Goal: Transaction & Acquisition: Subscribe to service/newsletter

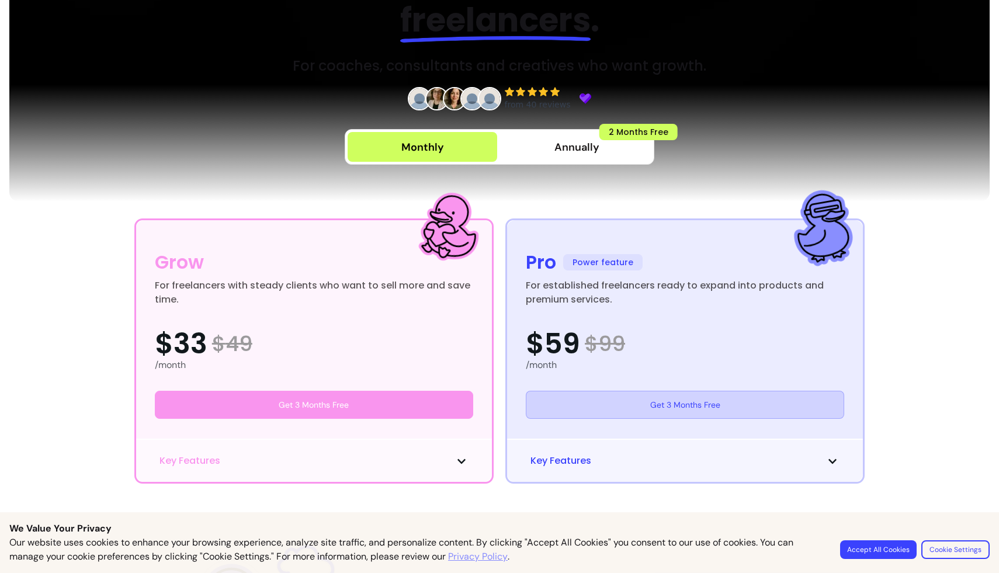
scroll to position [154, 0]
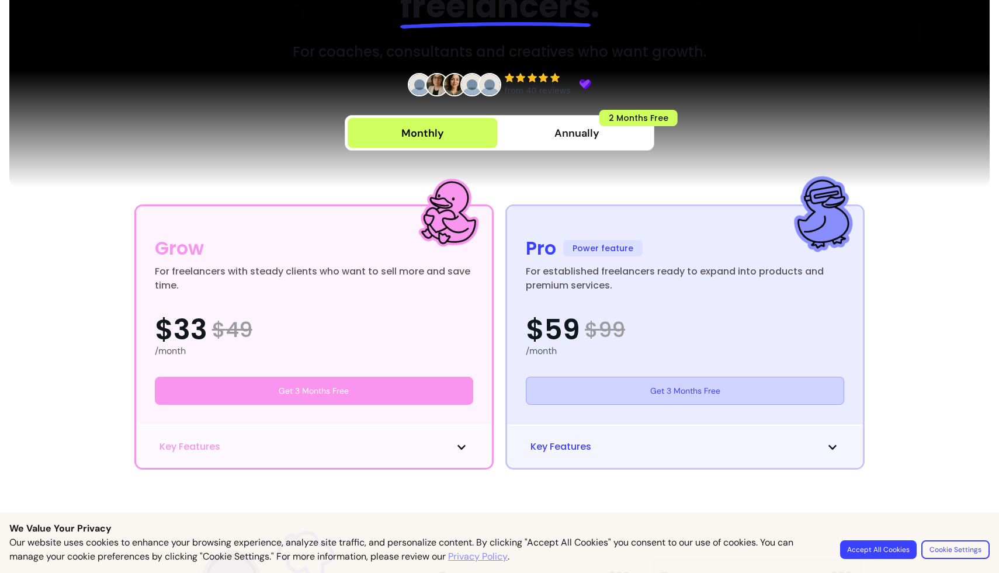
click at [862, 549] on button "Accept All Cookies" at bounding box center [878, 550] width 77 height 19
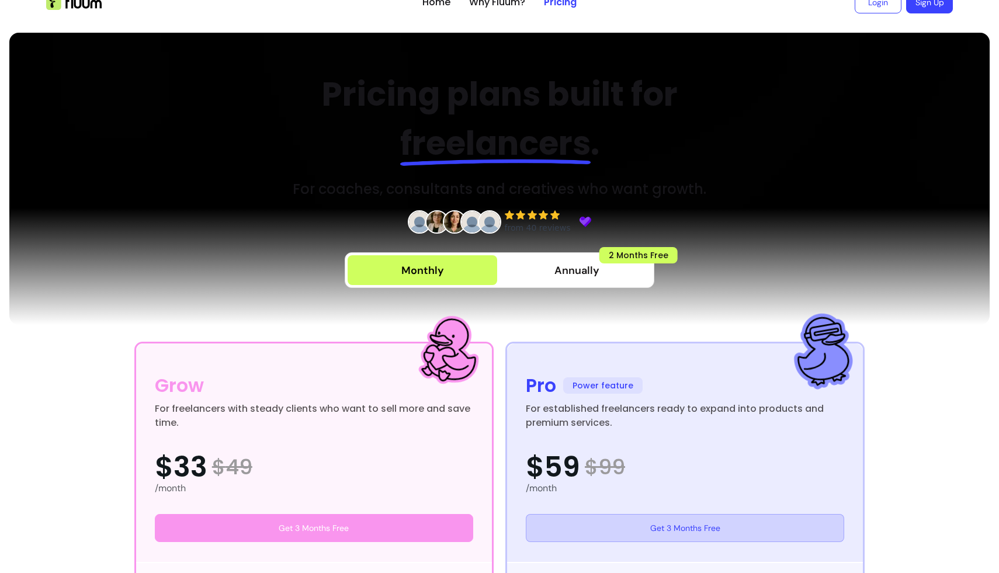
scroll to position [0, 0]
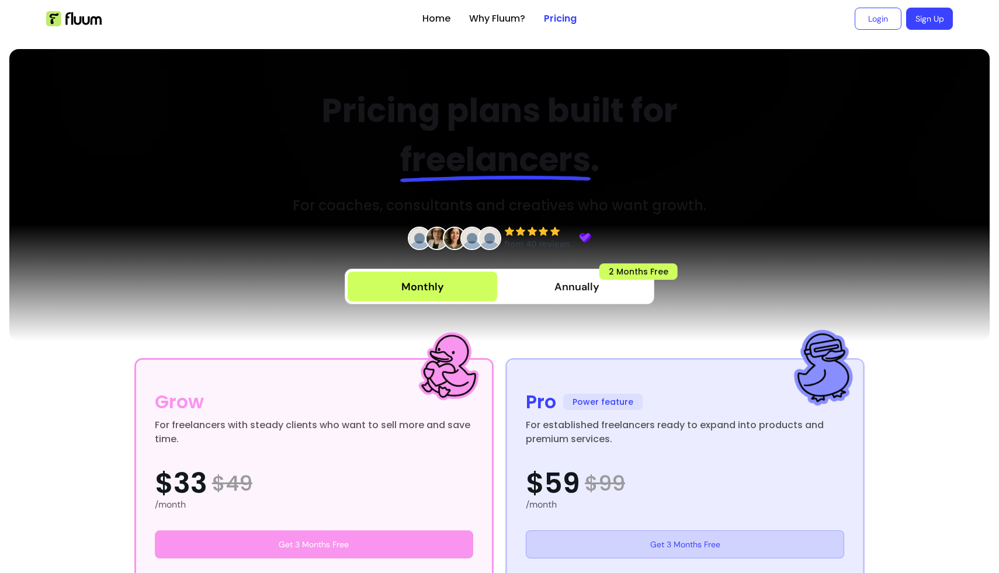
click at [919, 16] on link "Sign Up" at bounding box center [929, 19] width 47 height 22
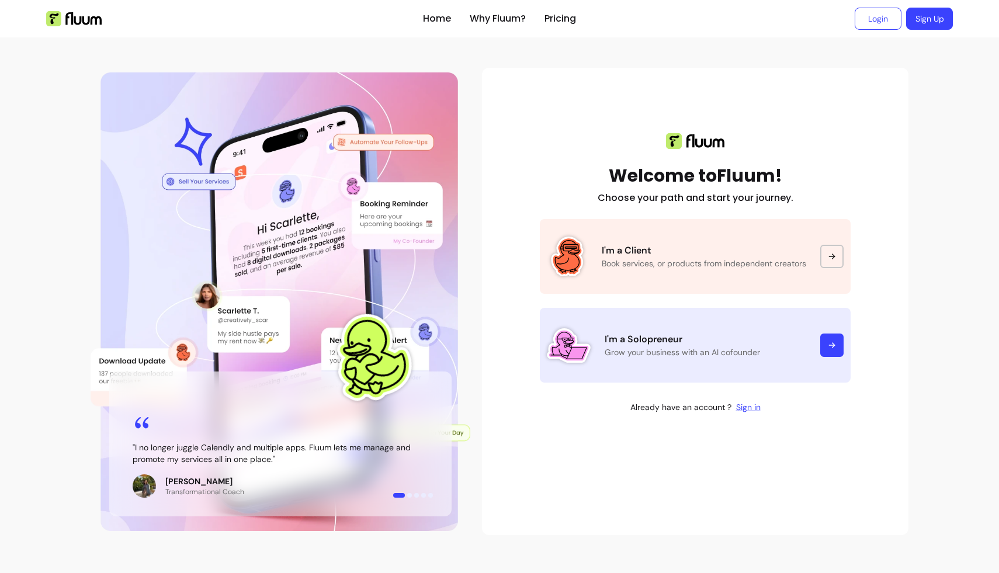
click at [729, 328] on link "I'm a Solopreneur Grow your business with an AI cofounder" at bounding box center [695, 345] width 311 height 75
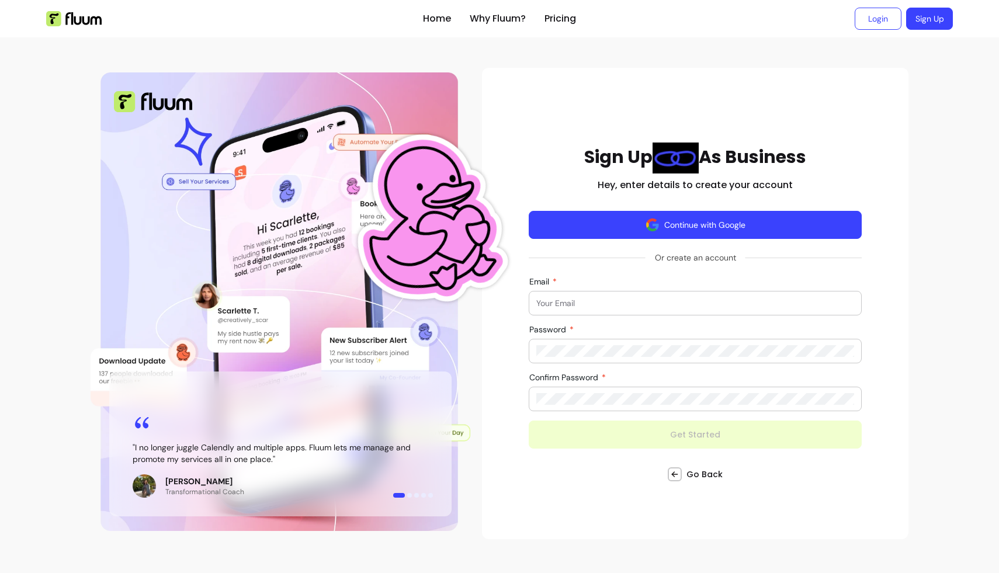
click at [746, 217] on button "Continue with Google" at bounding box center [695, 225] width 333 height 28
